Goal: Find specific page/section: Find specific page/section

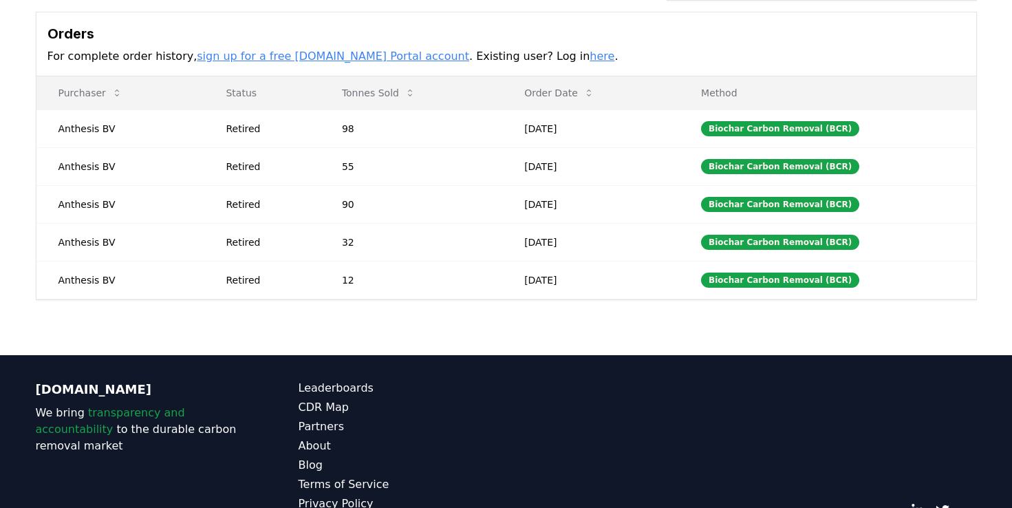
scroll to position [399, 0]
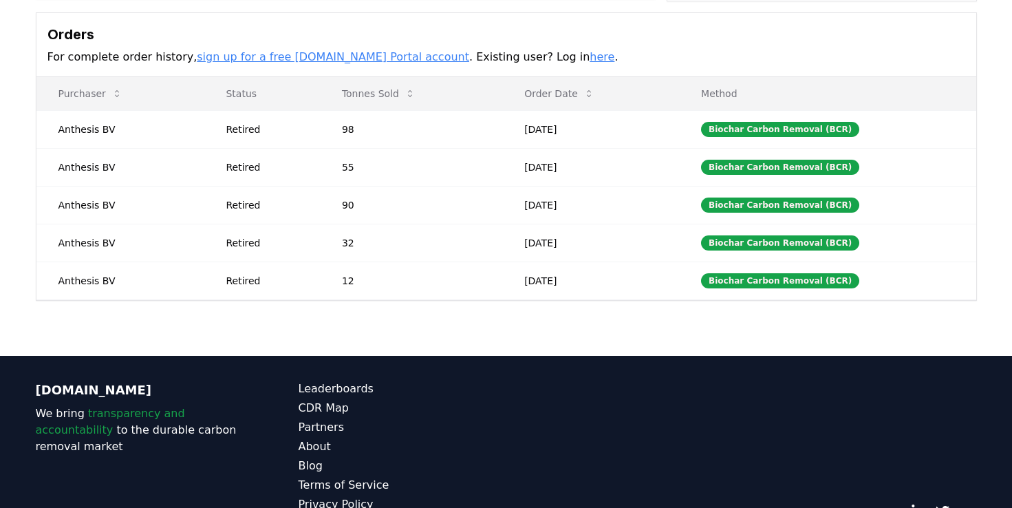
drag, startPoint x: 331, startPoint y: 123, endPoint x: 343, endPoint y: 354, distance: 231.6
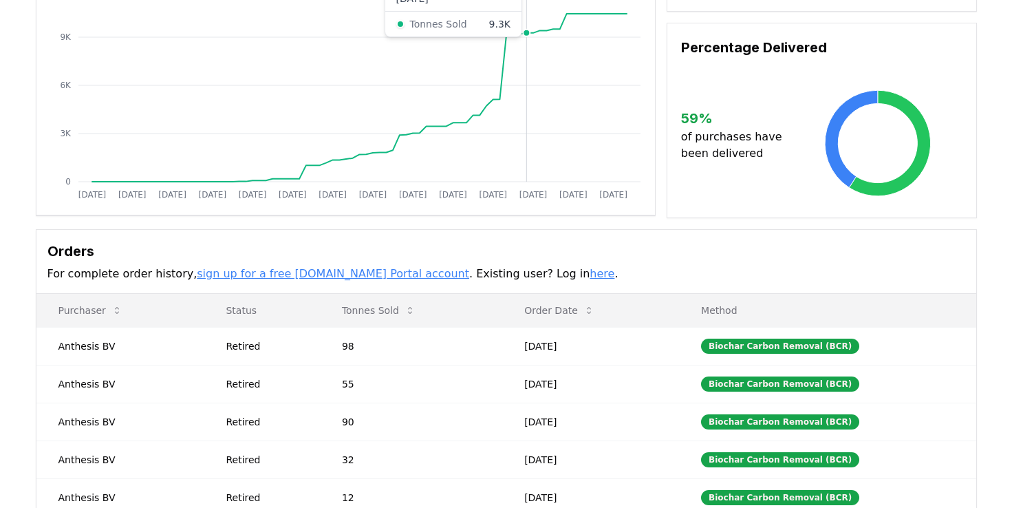
scroll to position [0, 0]
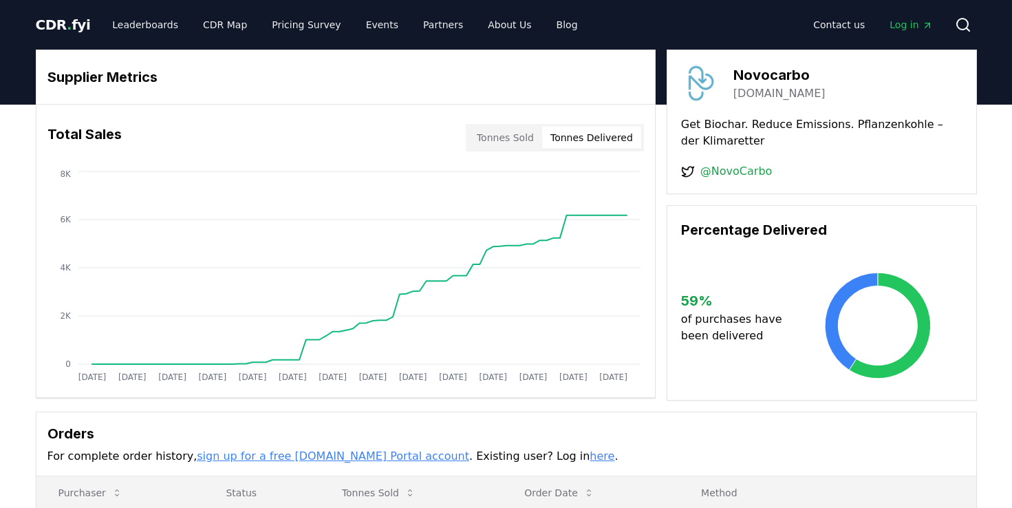
click at [599, 131] on button "Tonnes Delivered" at bounding box center [591, 138] width 99 height 22
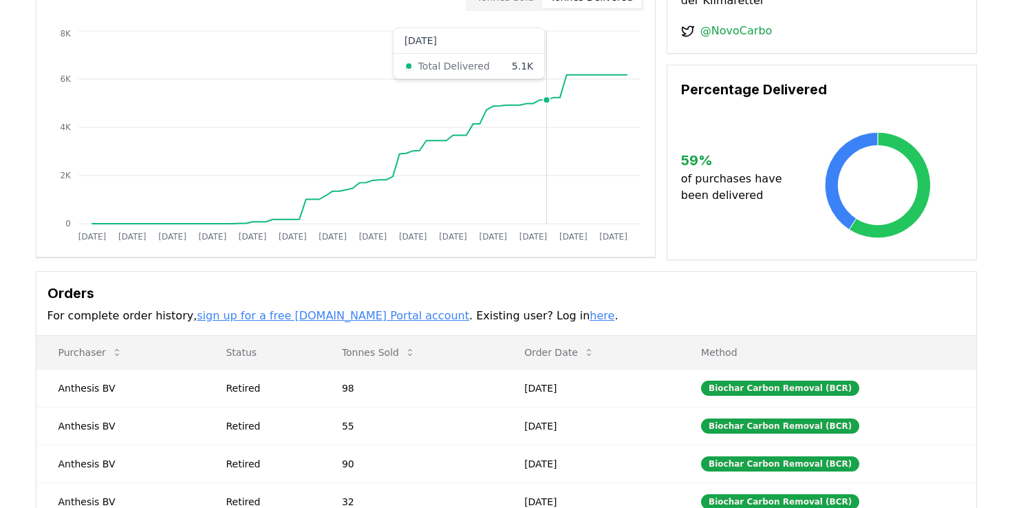
scroll to position [69, 0]
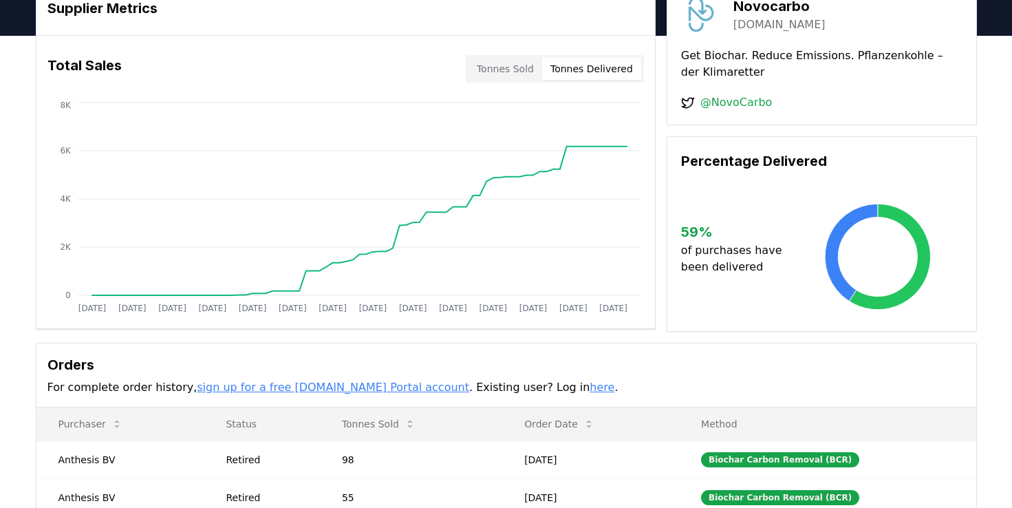
click at [538, 87] on div "Total Sales Tonnes Sold Tonnes Delivered" at bounding box center [345, 69] width 619 height 50
click at [534, 84] on div "Total Sales Tonnes Sold Tonnes Delivered" at bounding box center [345, 69] width 619 height 50
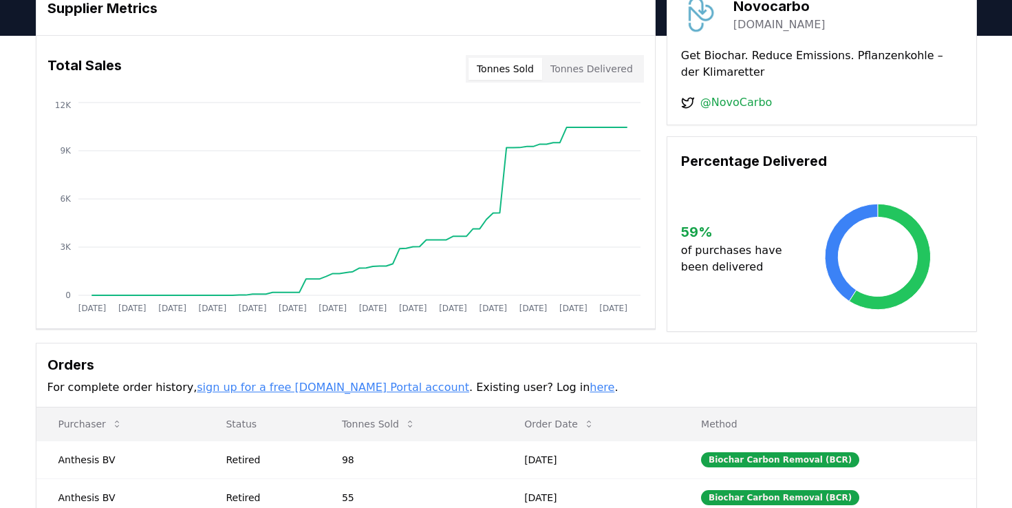
click at [521, 72] on button "Tonnes Sold" at bounding box center [506, 69] width 74 height 22
